Goal: Task Accomplishment & Management: Complete application form

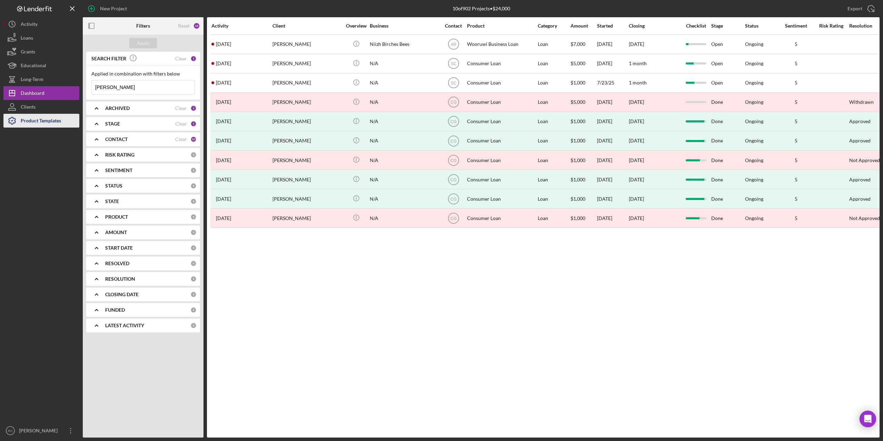
click at [44, 118] on div "Product Templates" at bounding box center [41, 122] width 40 height 16
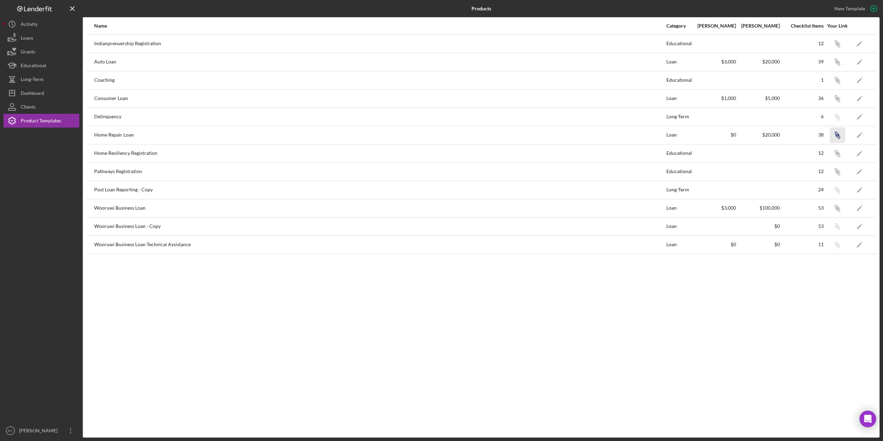
click at [838, 134] on icon "Icon/Link" at bounding box center [838, 135] width 16 height 16
drag, startPoint x: 838, startPoint y: 132, endPoint x: 676, endPoint y: 307, distance: 237.8
click at [670, 309] on div "Name Category Min Amount Max Amount Checklist Items Your Link Indianprenuership…" at bounding box center [481, 227] width 797 height 421
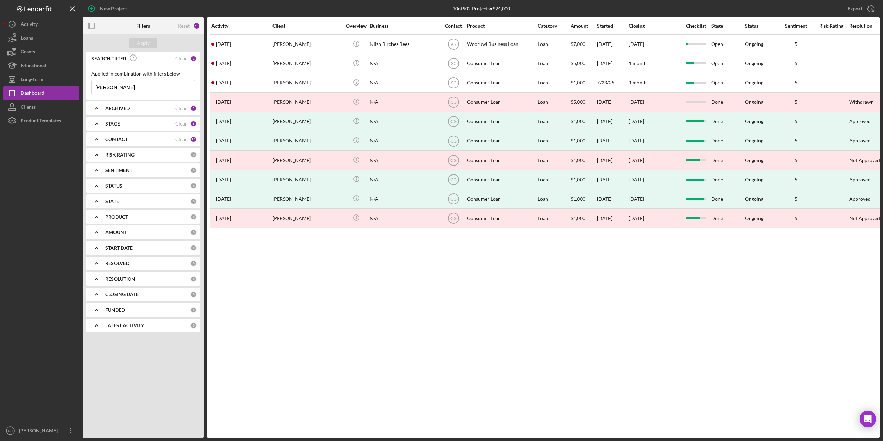
click at [117, 92] on input "melissa" at bounding box center [143, 87] width 103 height 14
type input "m"
type input "dick"
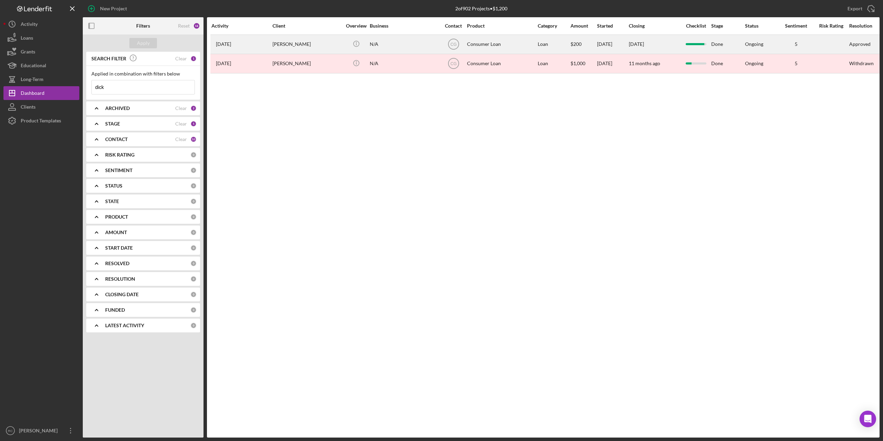
click at [298, 45] on div "[PERSON_NAME]" at bounding box center [307, 44] width 69 height 18
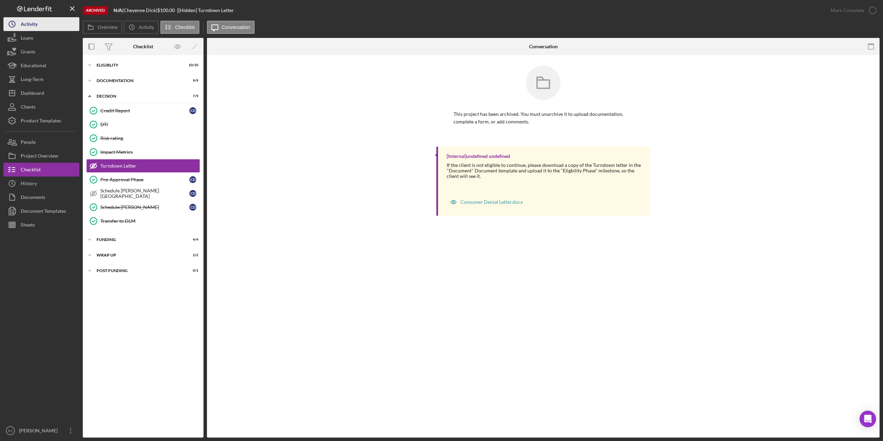
click at [40, 24] on button "Icon/History Activity" at bounding box center [41, 24] width 76 height 14
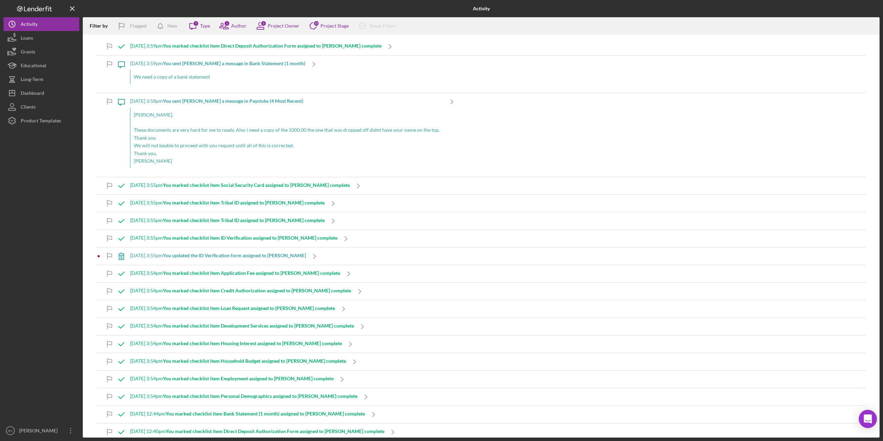
click at [868, 419] on icon "Open Intercom Messenger" at bounding box center [868, 419] width 8 height 9
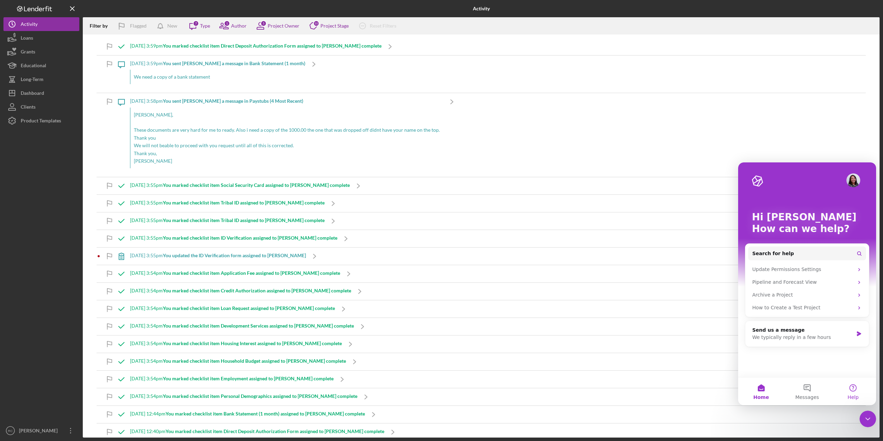
click at [854, 387] on button "Help" at bounding box center [853, 392] width 46 height 28
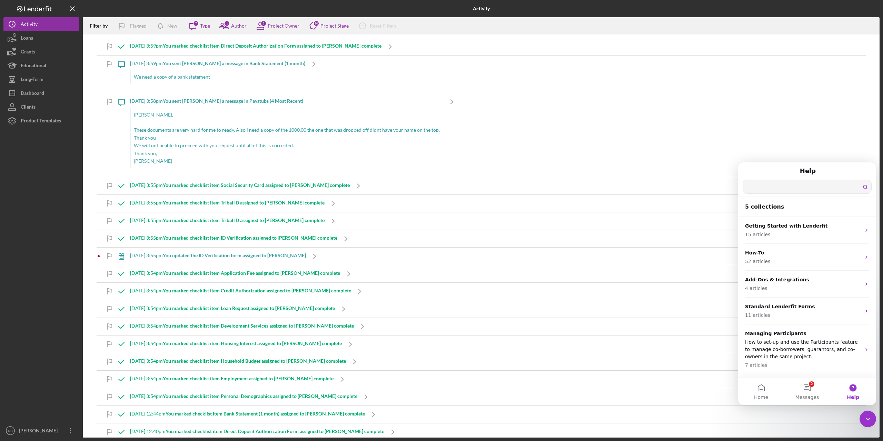
click at [772, 186] on input "Search for help" at bounding box center [807, 186] width 128 height 13
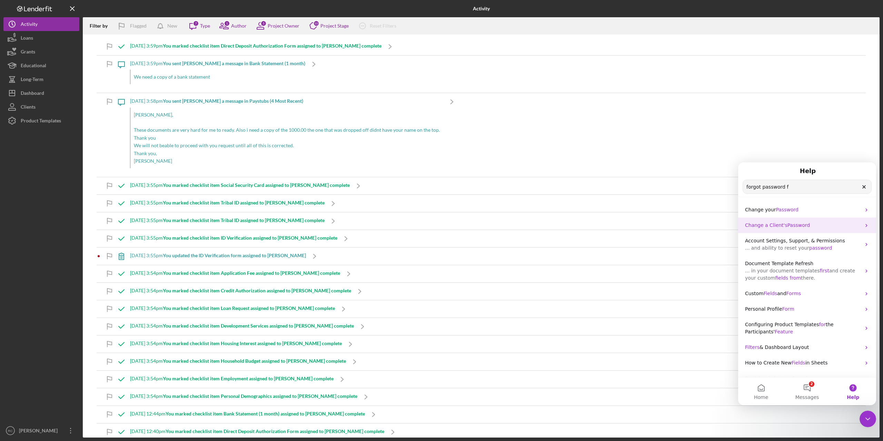
type input "forgot password f"
click at [780, 224] on span "Change a Client's" at bounding box center [766, 226] width 42 height 6
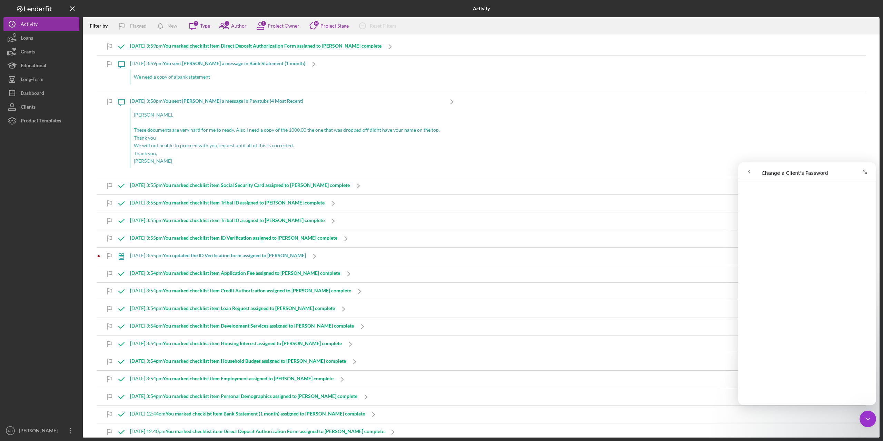
scroll to position [92, 0]
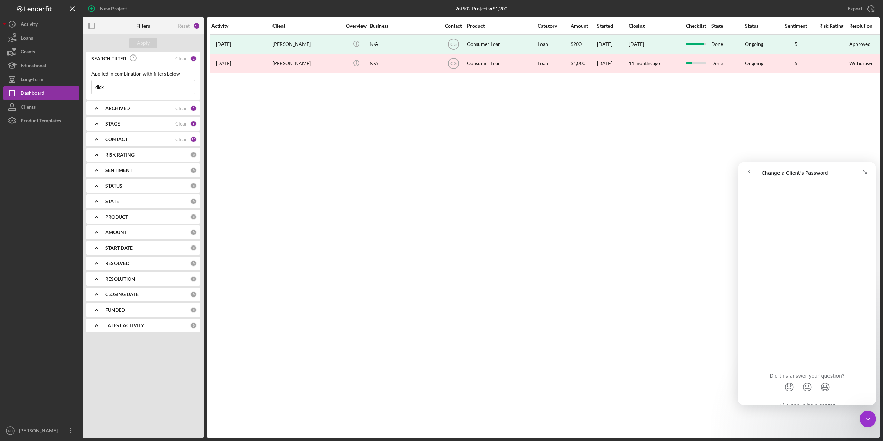
scroll to position [33, 0]
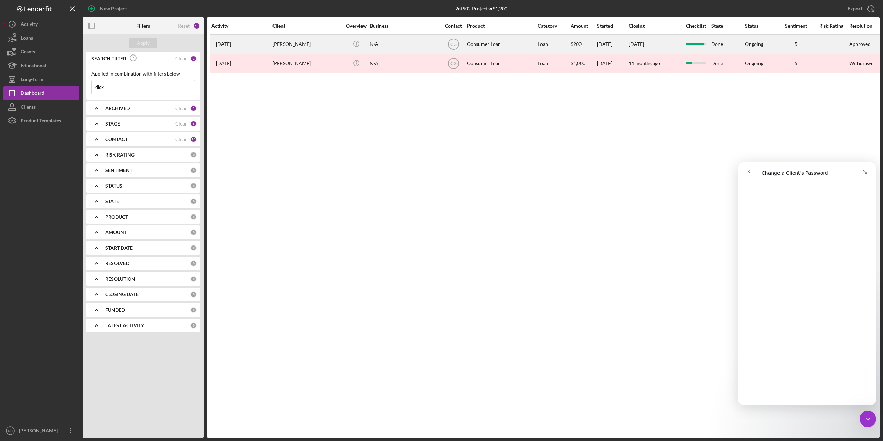
click at [294, 46] on div "[PERSON_NAME]" at bounding box center [307, 44] width 69 height 18
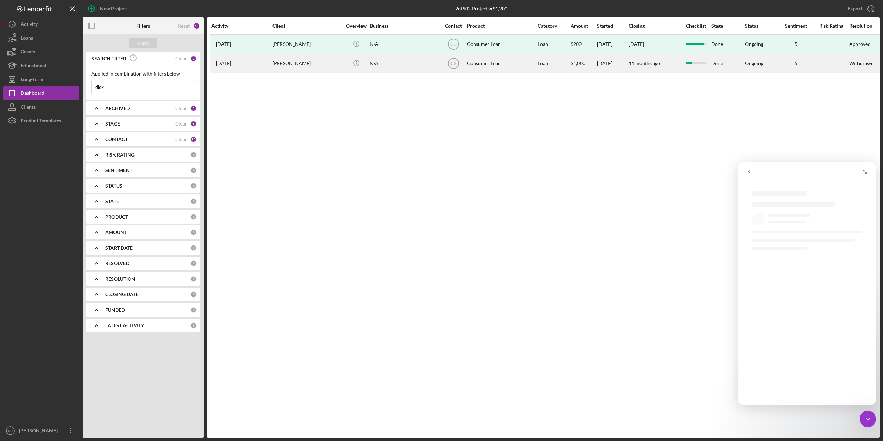
click at [292, 64] on div "[PERSON_NAME]" at bounding box center [307, 64] width 69 height 18
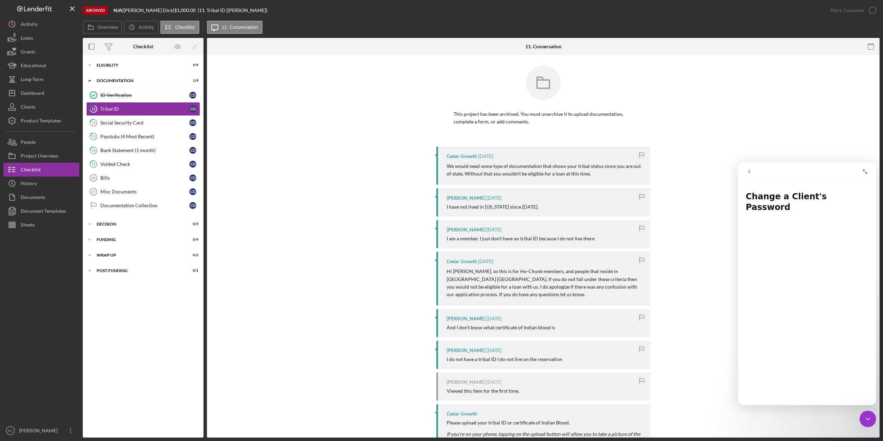
click at [30, 5] on div "Logo-Reversed Created with Sketch. Icon/Menu Close" at bounding box center [41, 8] width 76 height 17
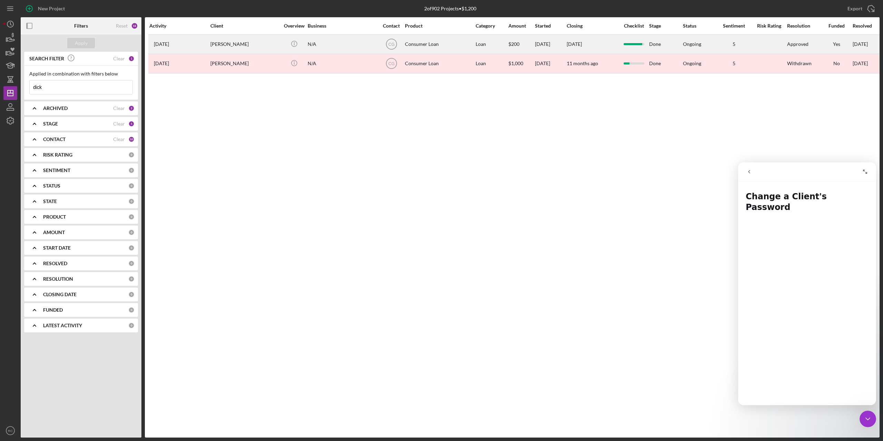
click at [234, 42] on div "[PERSON_NAME]" at bounding box center [244, 44] width 69 height 18
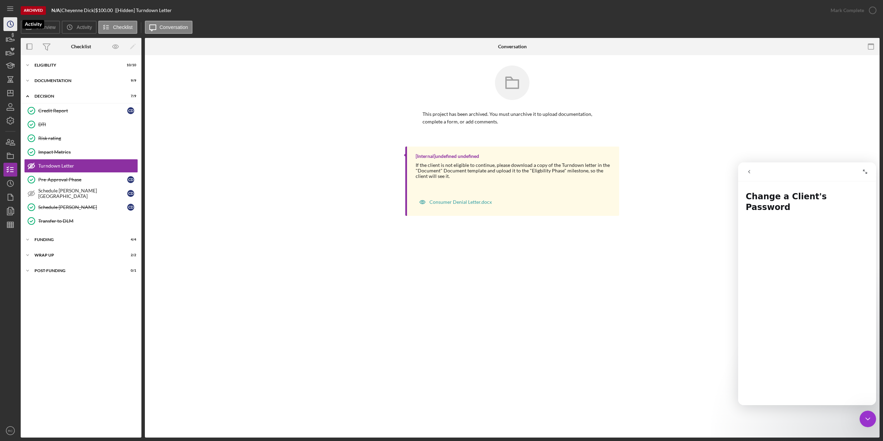
click at [12, 24] on icon "Icon/History" at bounding box center [10, 24] width 17 height 17
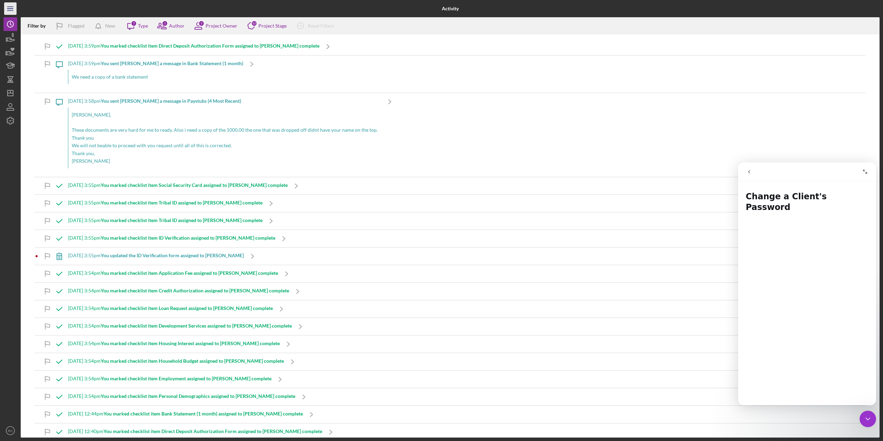
click at [9, 6] on icon "Icon/Menu" at bounding box center [11, 9] width 16 height 16
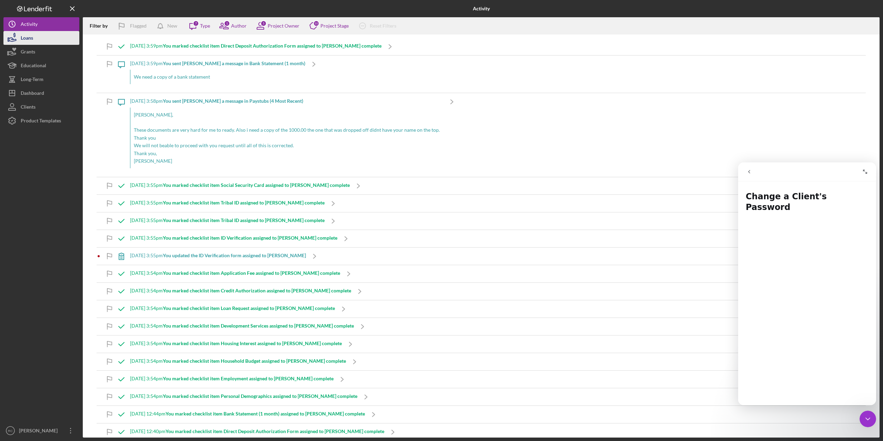
click at [28, 37] on div "Loans" at bounding box center [27, 39] width 12 height 16
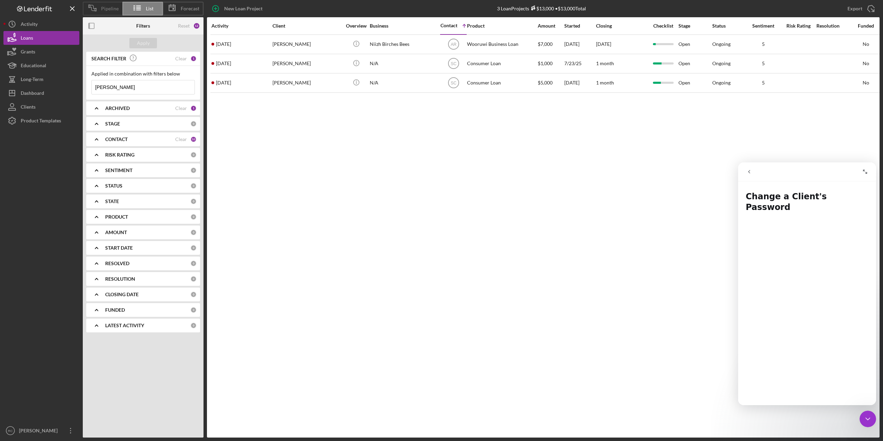
click at [100, 9] on icon at bounding box center [92, 7] width 17 height 17
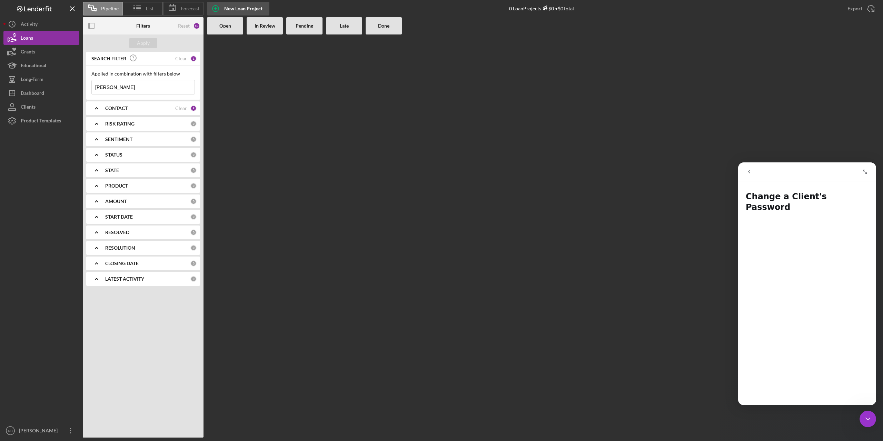
click at [231, 10] on div "New Loan Project" at bounding box center [243, 9] width 38 height 14
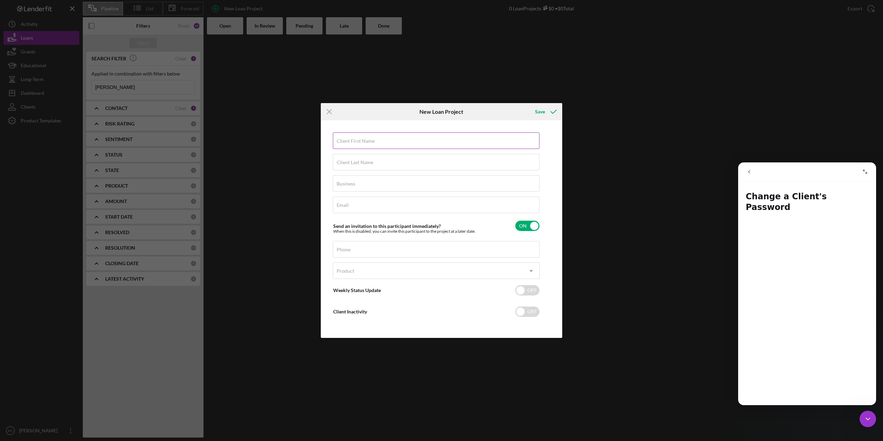
click at [384, 144] on input "Client First Name" at bounding box center [436, 140] width 207 height 17
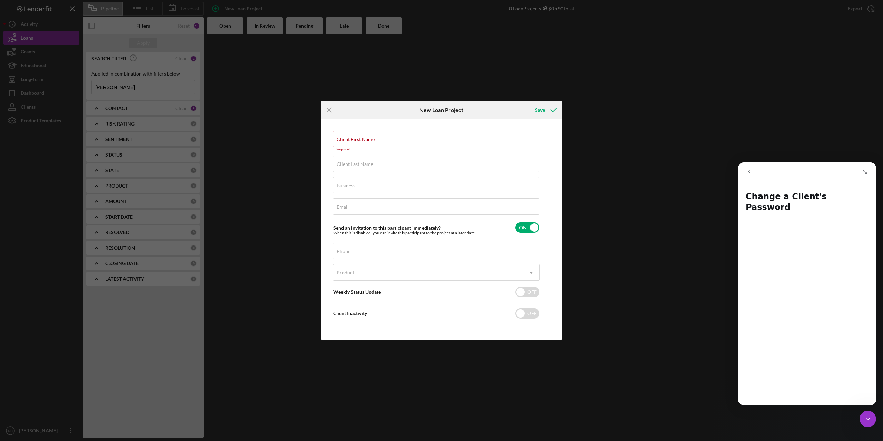
click at [659, 203] on div "Icon/Menu Close New Loan Project Save Client First Name Required Client Last Na…" at bounding box center [441, 220] width 883 height 441
click at [390, 145] on input "Client First Name" at bounding box center [436, 139] width 207 height 17
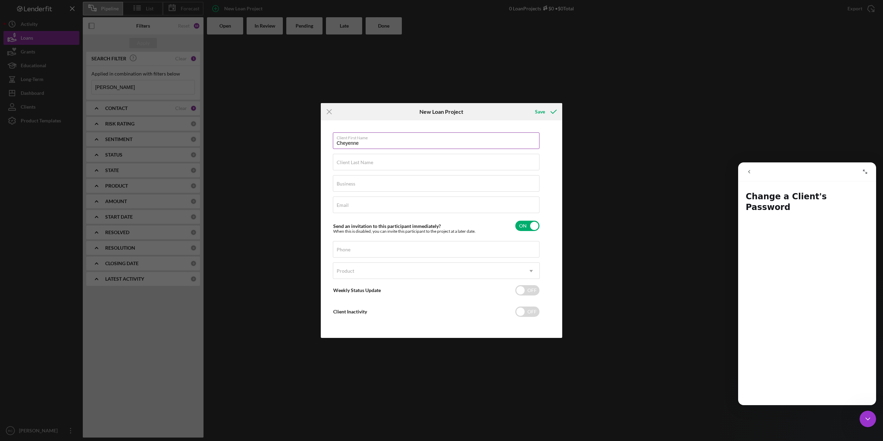
type input "Cheyenne"
type input "Dick"
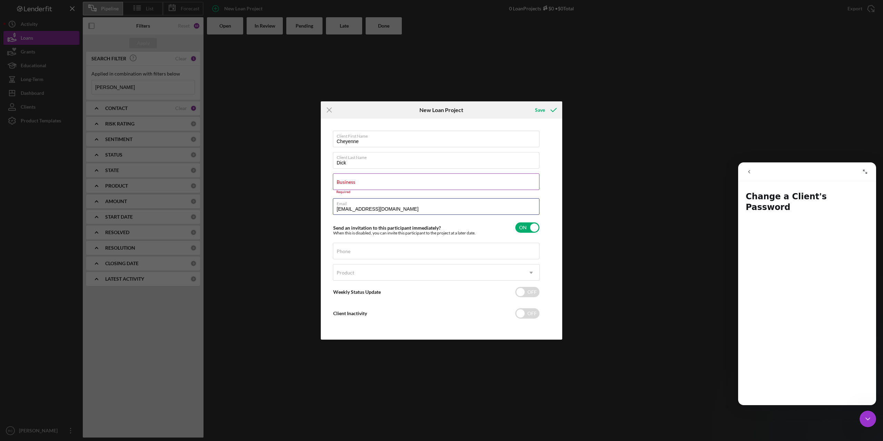
type input "[EMAIL_ADDRESS][DOMAIN_NAME]"
click at [348, 179] on label "Business" at bounding box center [346, 182] width 19 height 6
click at [348, 179] on input "Business" at bounding box center [436, 182] width 207 height 17
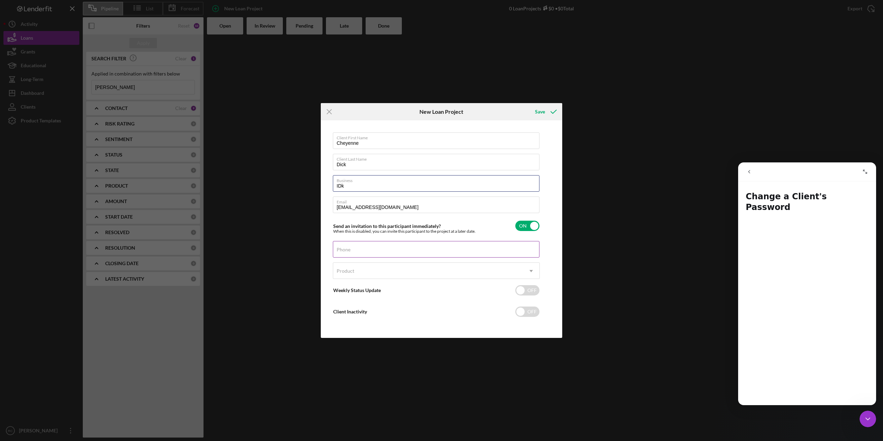
type input "IDk"
click at [466, 250] on input "Phone" at bounding box center [436, 249] width 207 height 17
type input "[PHONE_NUMBER]"
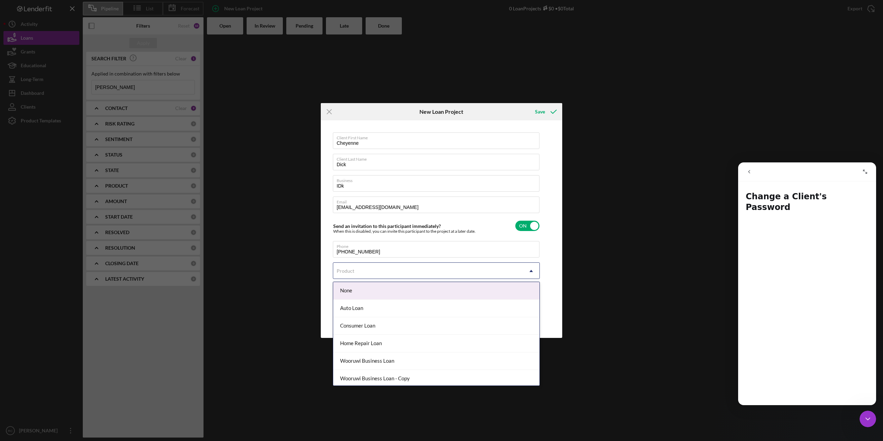
click at [447, 273] on div "Product" at bounding box center [428, 271] width 190 height 16
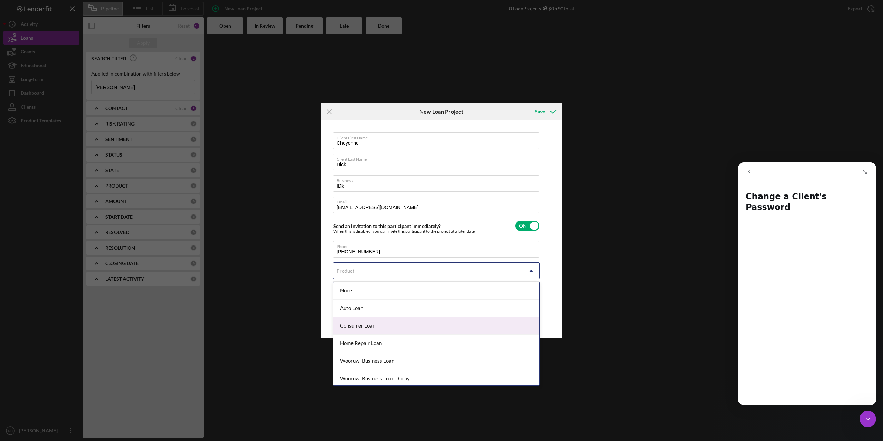
click at [432, 328] on div "Consumer Loan" at bounding box center [436, 326] width 206 height 18
checkbox input "true"
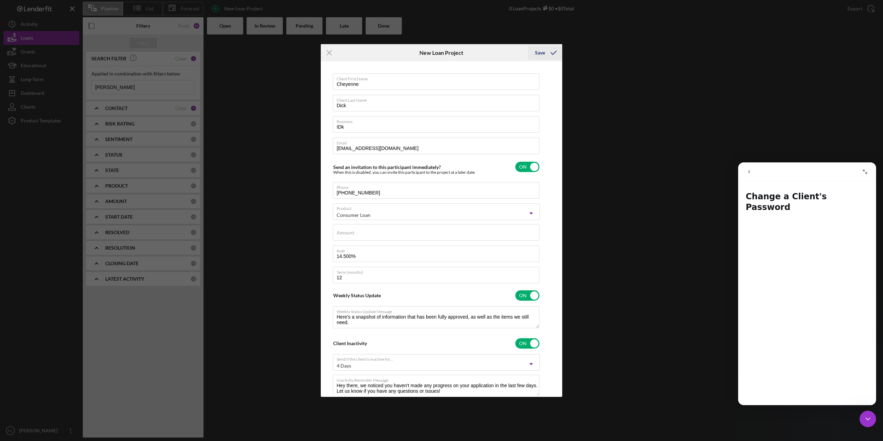
click at [542, 49] on div "Save" at bounding box center [540, 53] width 10 height 14
type textarea "Here's a snapshot of information that has been fully approved, as well as the i…"
click at [399, 227] on div "Amount Required" at bounding box center [436, 234] width 207 height 21
type input "$1"
type textarea "Here's a snapshot of information that has been fully approved, as well as the i…"
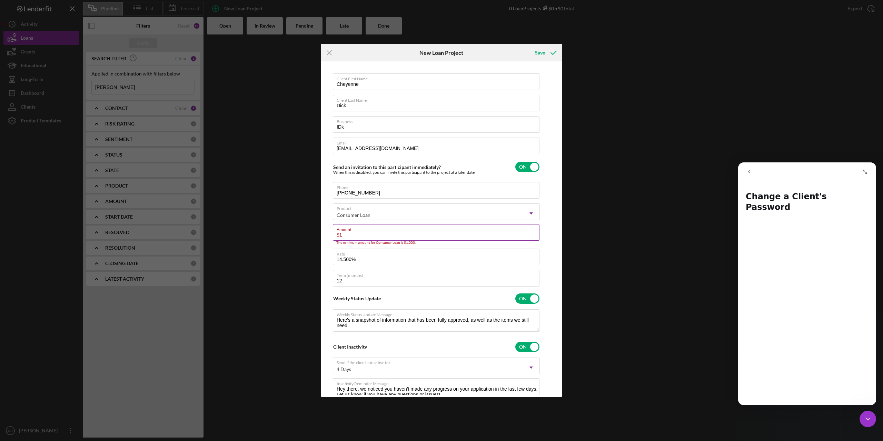
type input "$10"
type textarea "Here's a snapshot of information that has been fully approved, as well as the i…"
type input "$100"
type textarea "Here's a snapshot of information that has been fully approved, as well as the i…"
type input "$1,000"
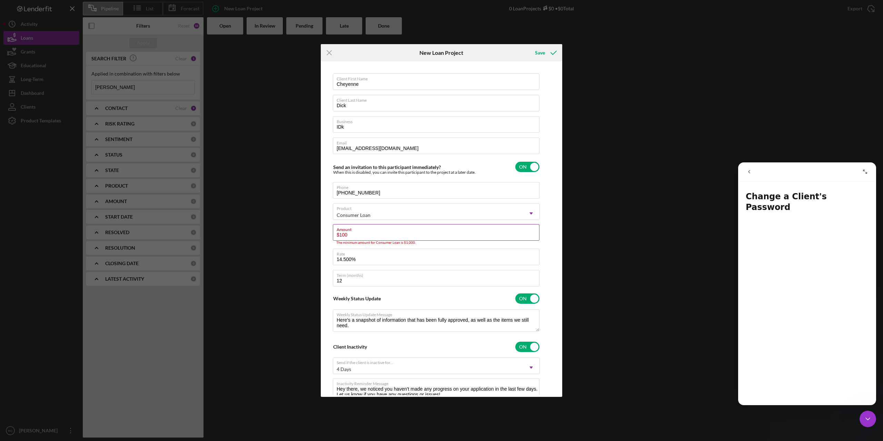
type textarea "Here's a snapshot of information that has been fully approved, as well as the i…"
type input "$1,000"
click at [542, 51] on div "Save" at bounding box center [540, 53] width 10 height 14
type textarea "Here's a snapshot of information that has been fully approved, as well as the i…"
checkbox input "false"
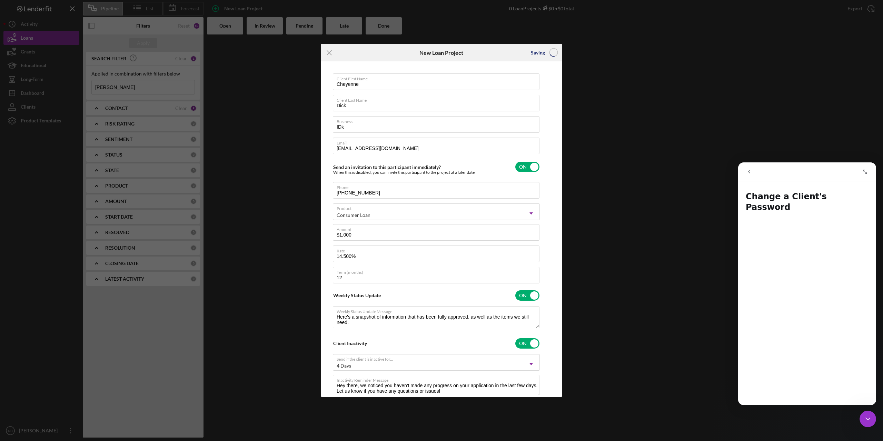
checkbox input "false"
